Goal: Information Seeking & Learning: Learn about a topic

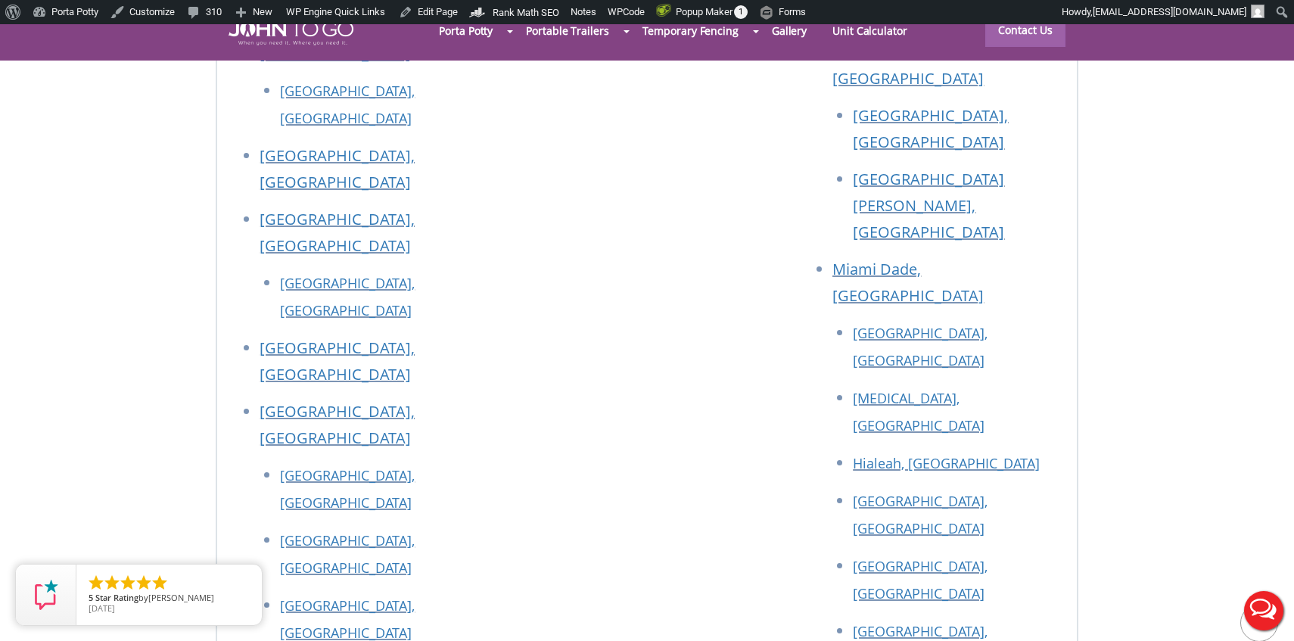
scroll to position [6841, 0]
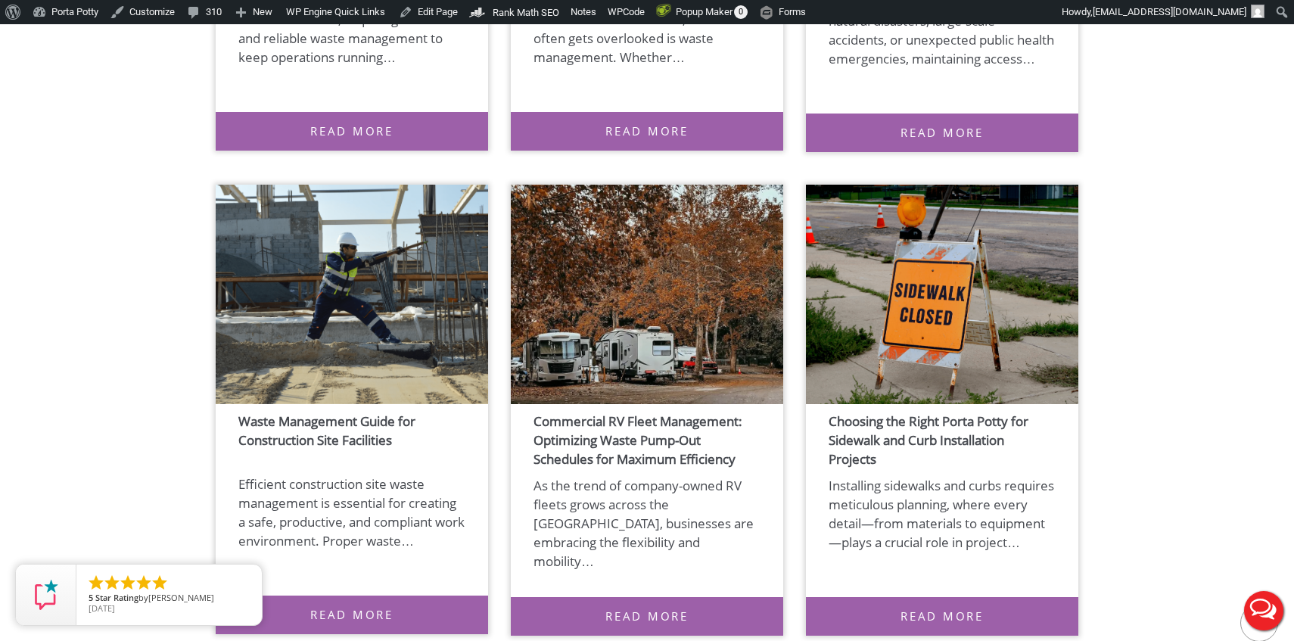
scroll to position [1393, 0]
